Goal: Find specific page/section: Find specific page/section

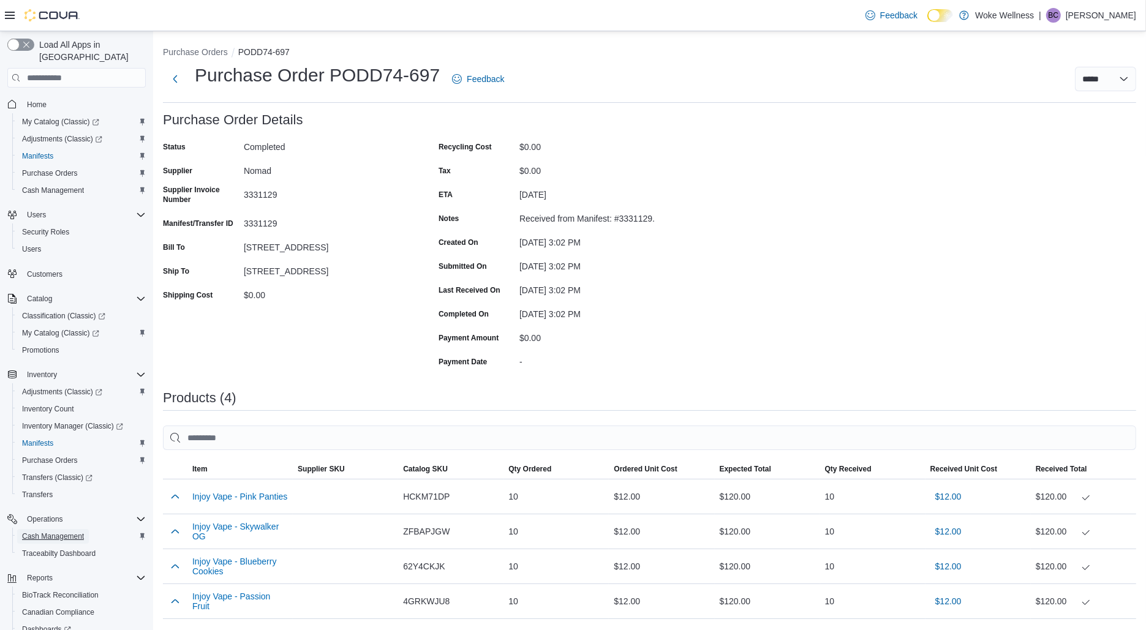
click at [67, 532] on span "Cash Management" at bounding box center [53, 537] width 62 height 10
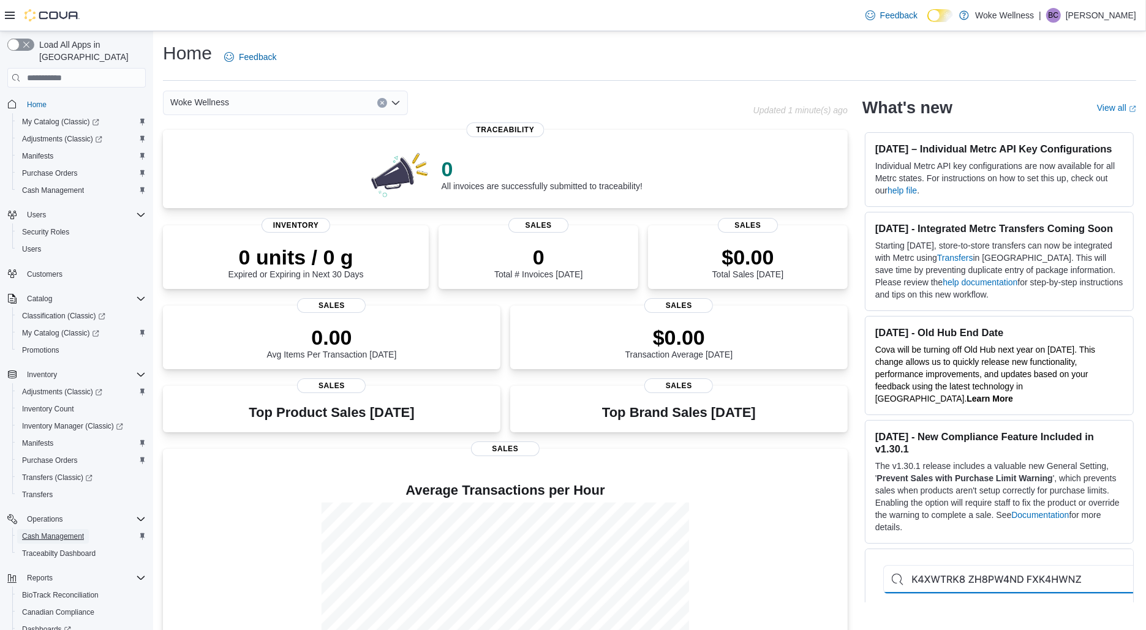
click at [45, 532] on span "Cash Management" at bounding box center [53, 537] width 62 height 10
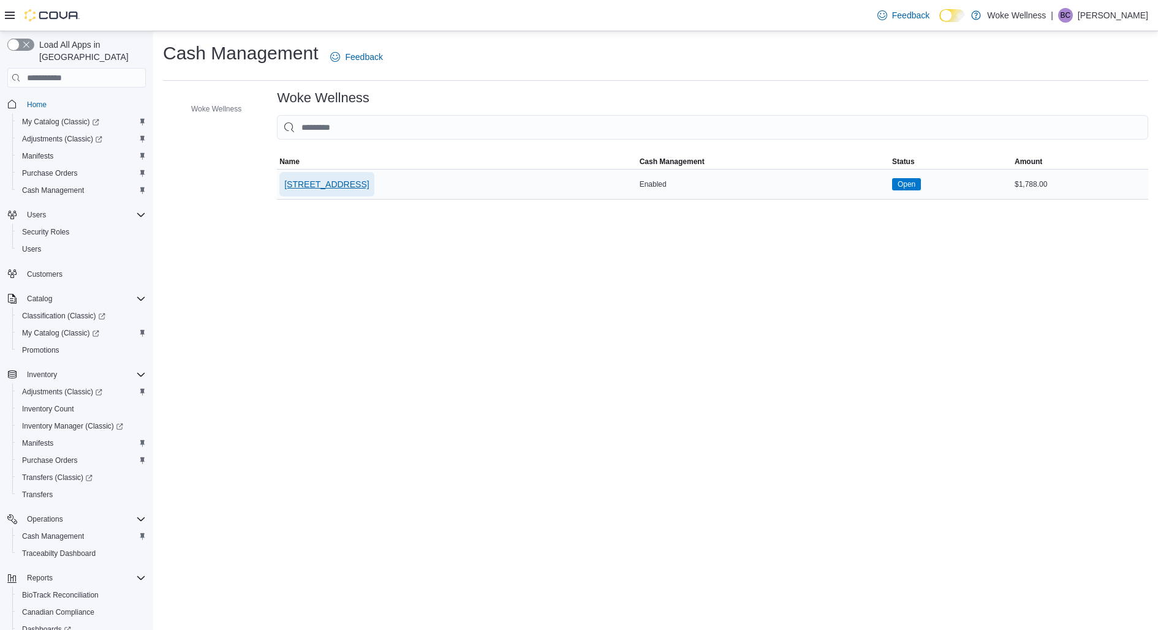
click at [327, 186] on span "12415 N Rockwell Ave" at bounding box center [326, 184] width 85 height 12
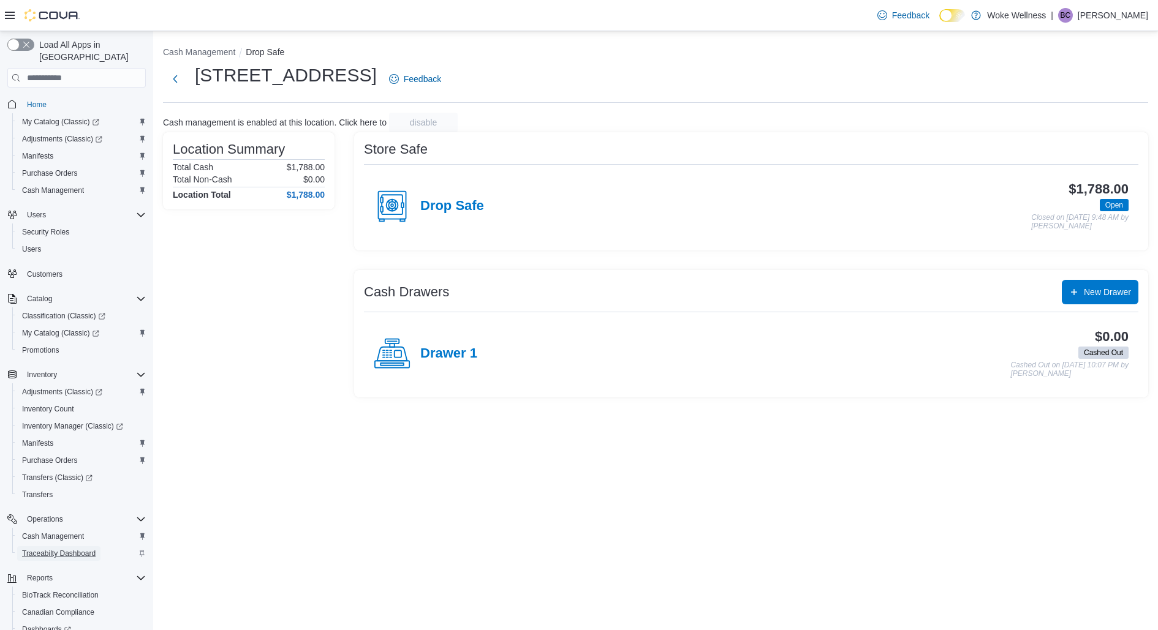
drag, startPoint x: 56, startPoint y: 541, endPoint x: 107, endPoint y: 535, distance: 51.3
click at [56, 549] on span "Traceabilty Dashboard" at bounding box center [59, 554] width 74 height 10
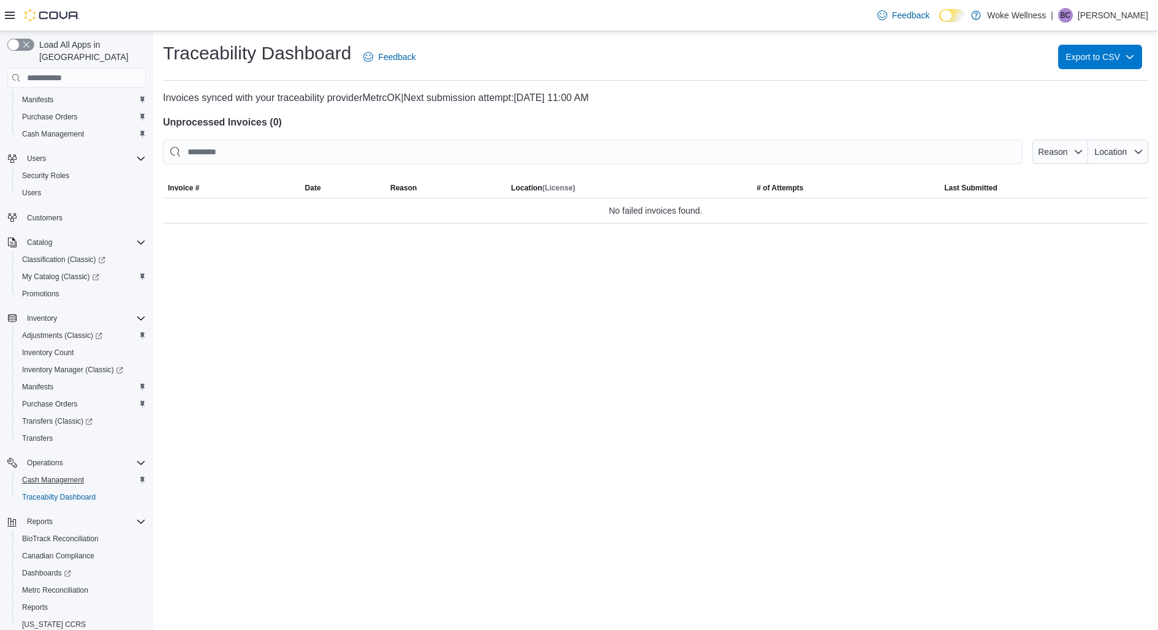
scroll to position [95, 0]
